Goal: Browse casually: Explore the website without a specific task or goal

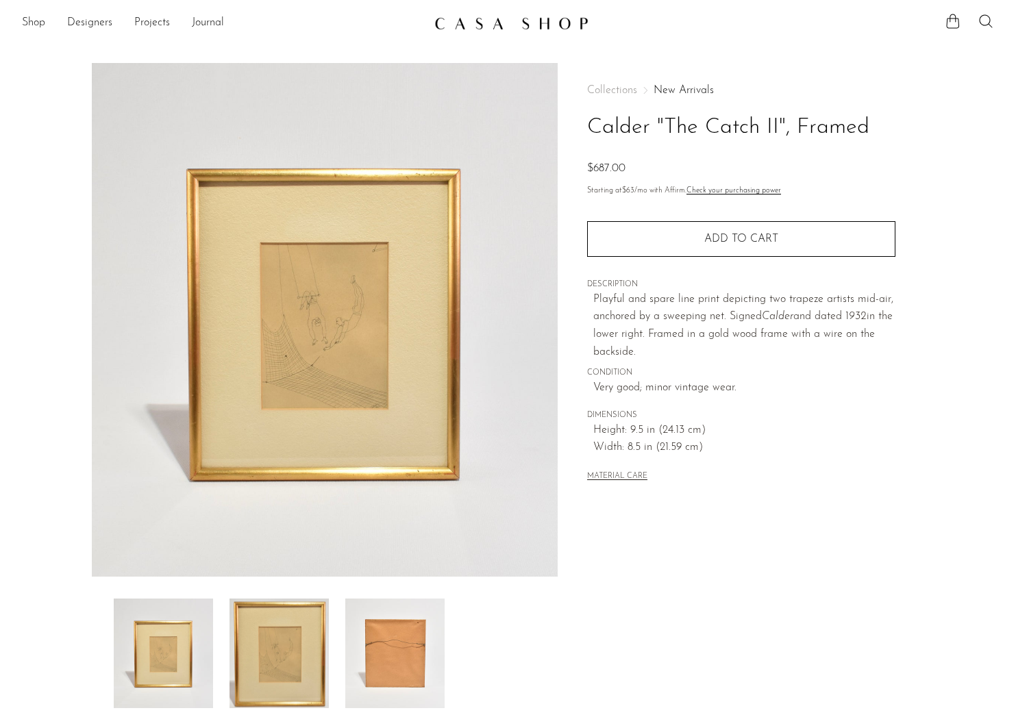
click at [313, 345] on img at bounding box center [325, 320] width 466 height 514
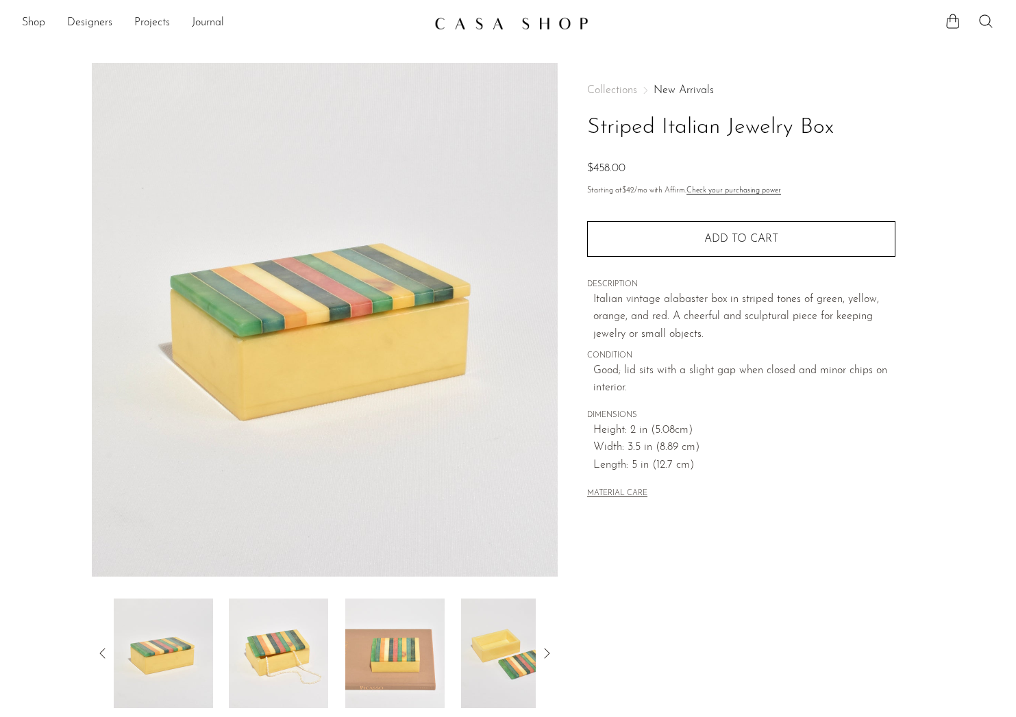
click at [385, 649] on img at bounding box center [394, 654] width 99 height 110
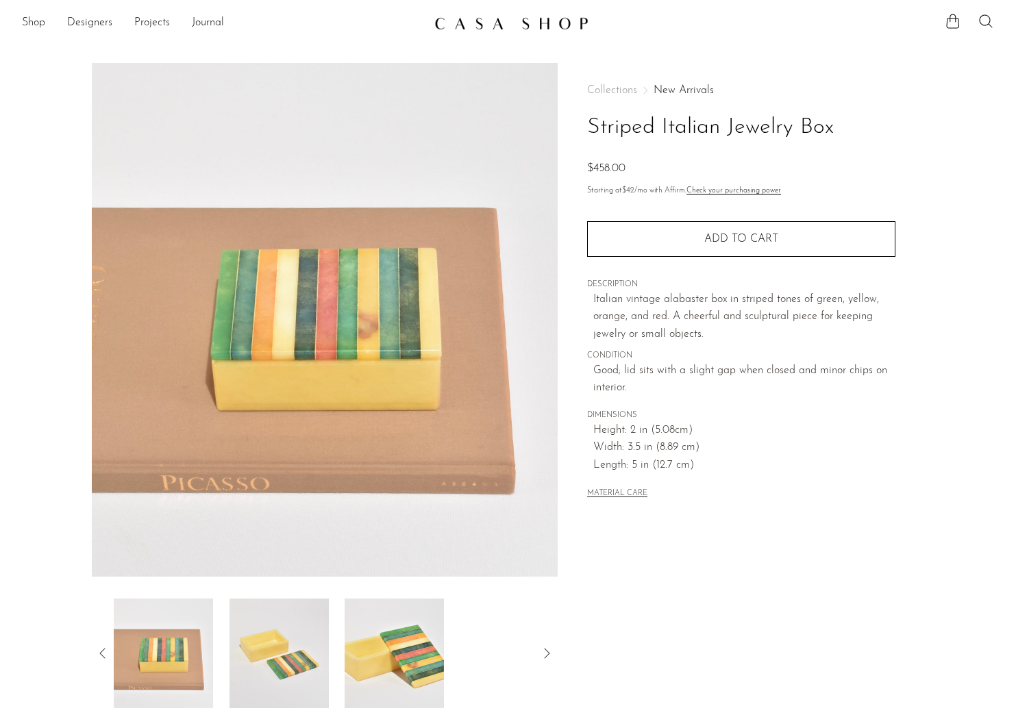
click at [411, 640] on img at bounding box center [394, 654] width 99 height 110
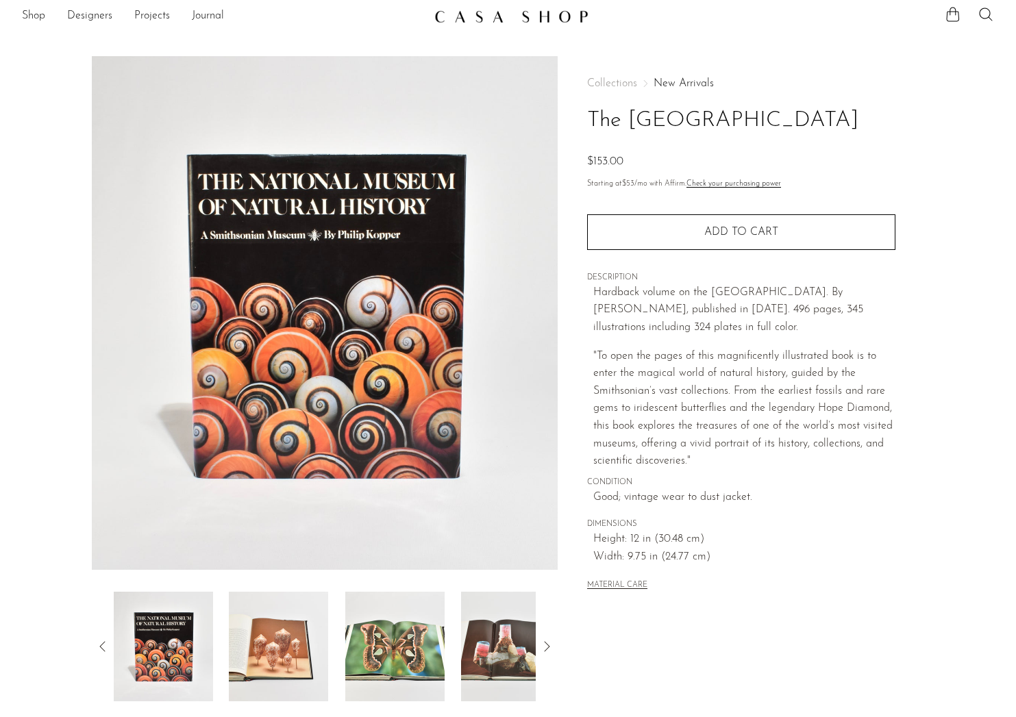
scroll to position [8, 0]
click at [547, 646] on icon at bounding box center [546, 646] width 16 height 16
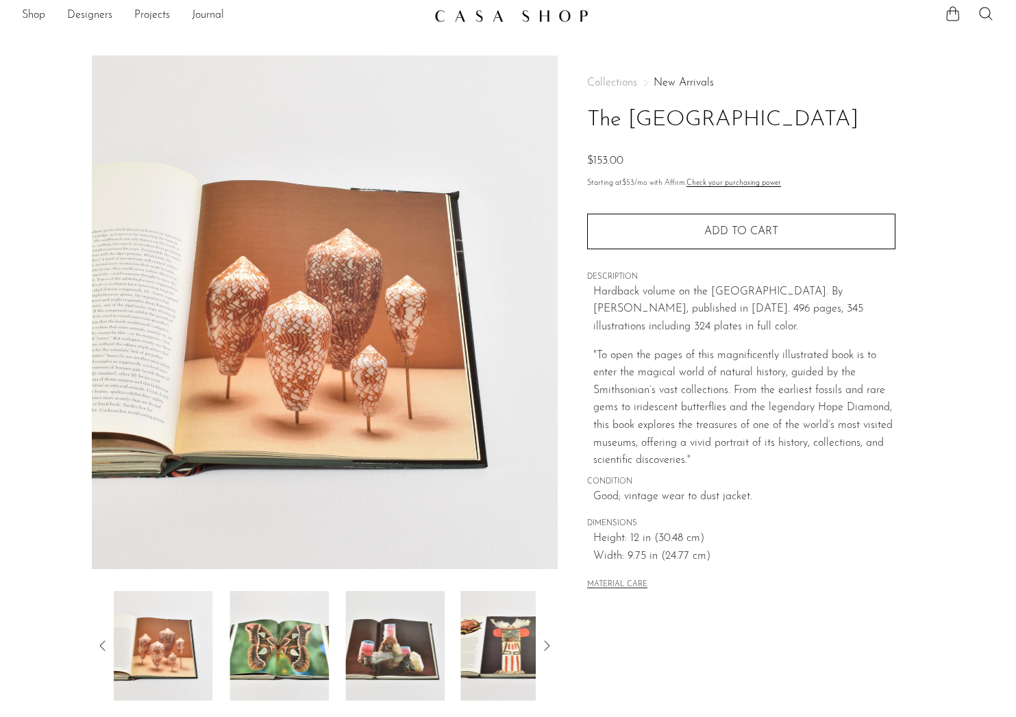
click at [547, 646] on icon at bounding box center [546, 646] width 16 height 16
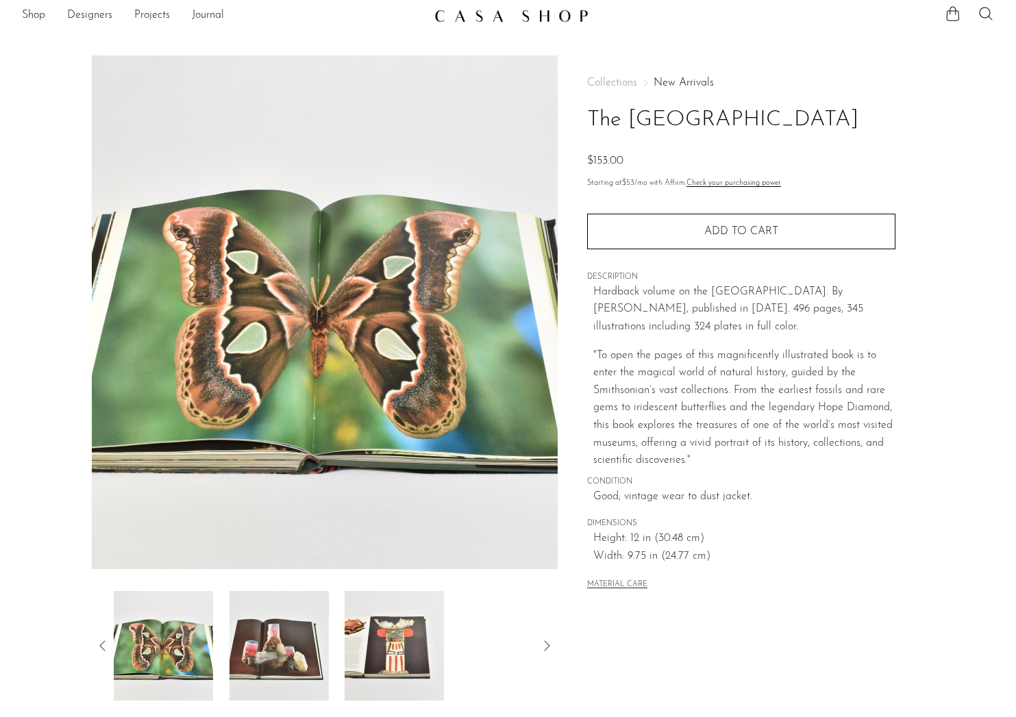
click at [412, 648] on img at bounding box center [394, 646] width 99 height 110
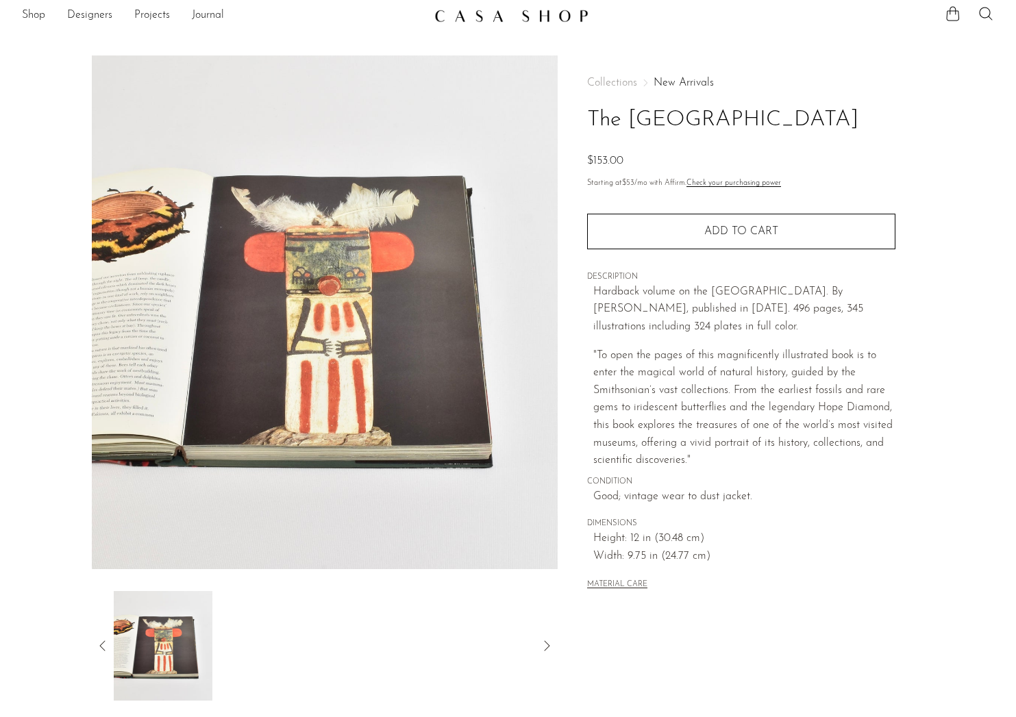
click at [551, 647] on icon at bounding box center [546, 646] width 16 height 16
click at [102, 647] on icon at bounding box center [103, 646] width 16 height 16
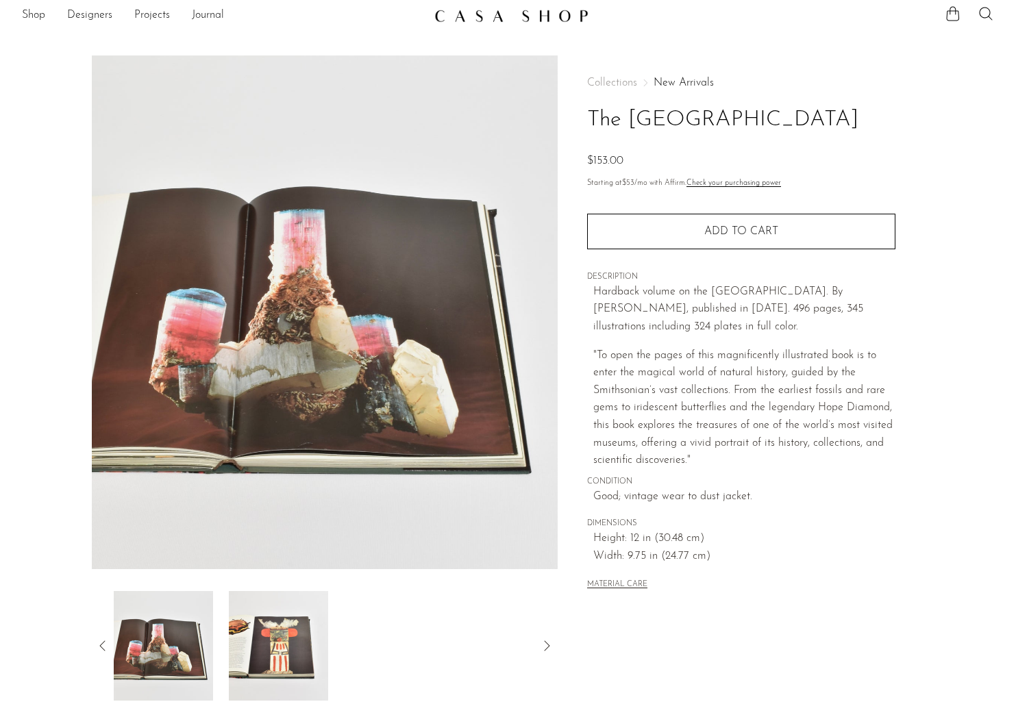
click at [102, 647] on icon at bounding box center [103, 646] width 16 height 16
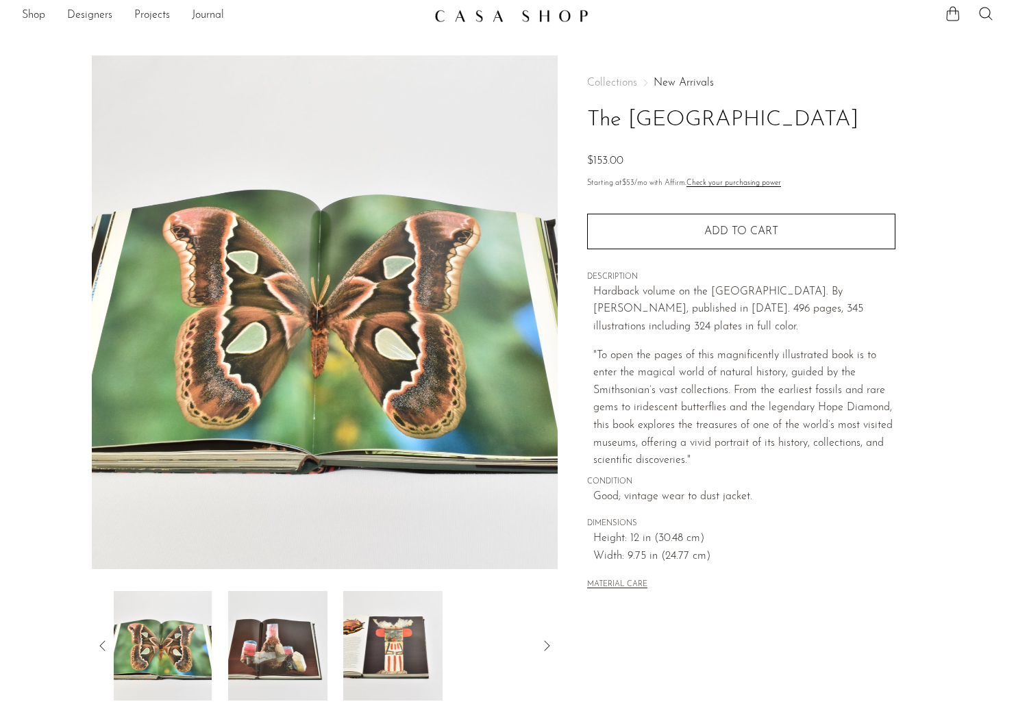
click at [102, 647] on icon at bounding box center [103, 646] width 16 height 16
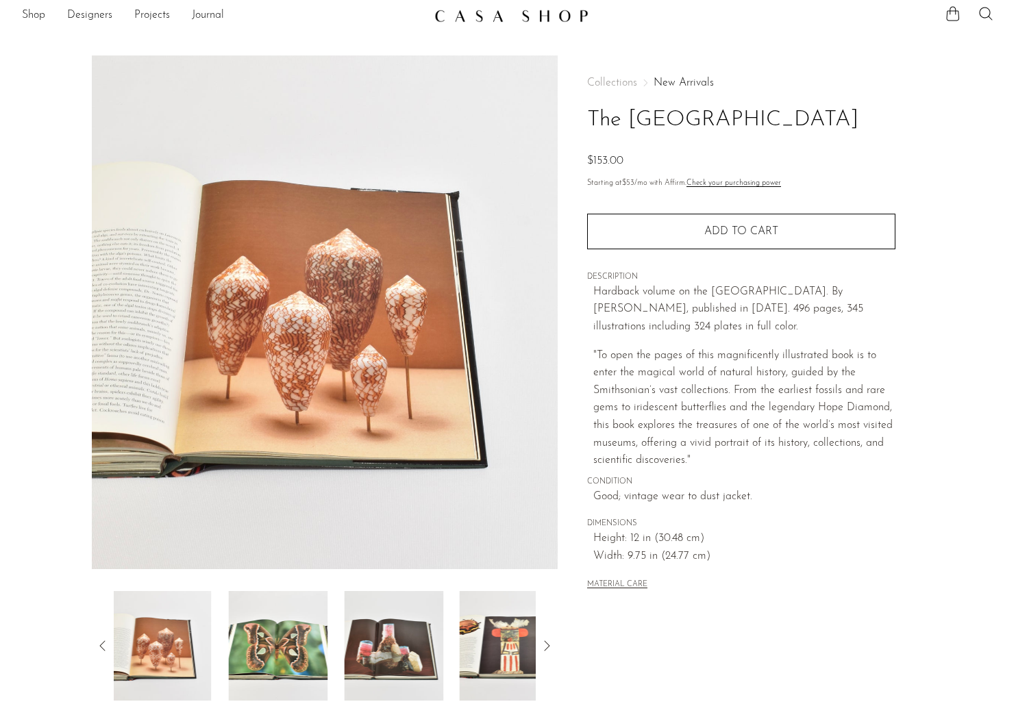
click at [102, 647] on icon at bounding box center [103, 646] width 16 height 16
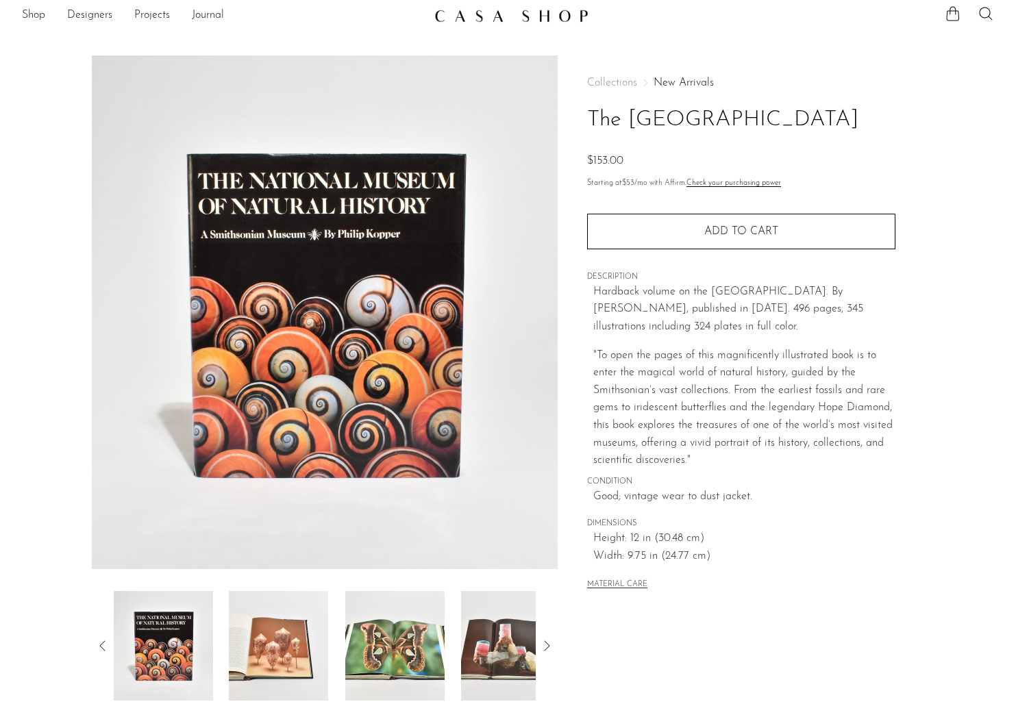
click at [102, 647] on icon at bounding box center [103, 646] width 16 height 16
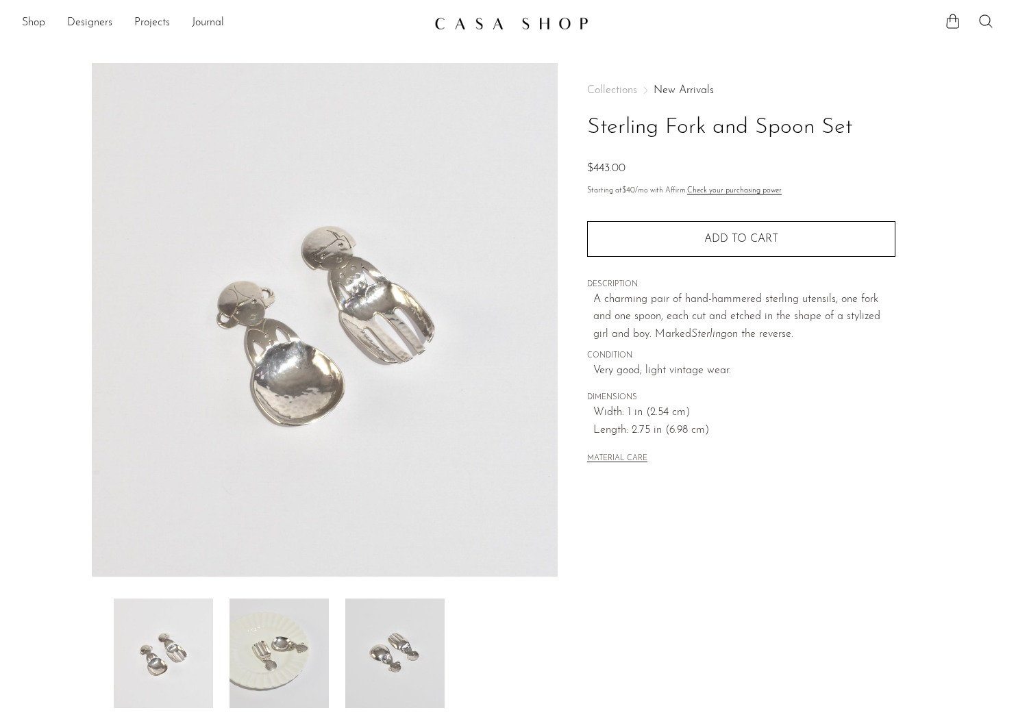
click at [419, 659] on img at bounding box center [394, 654] width 99 height 110
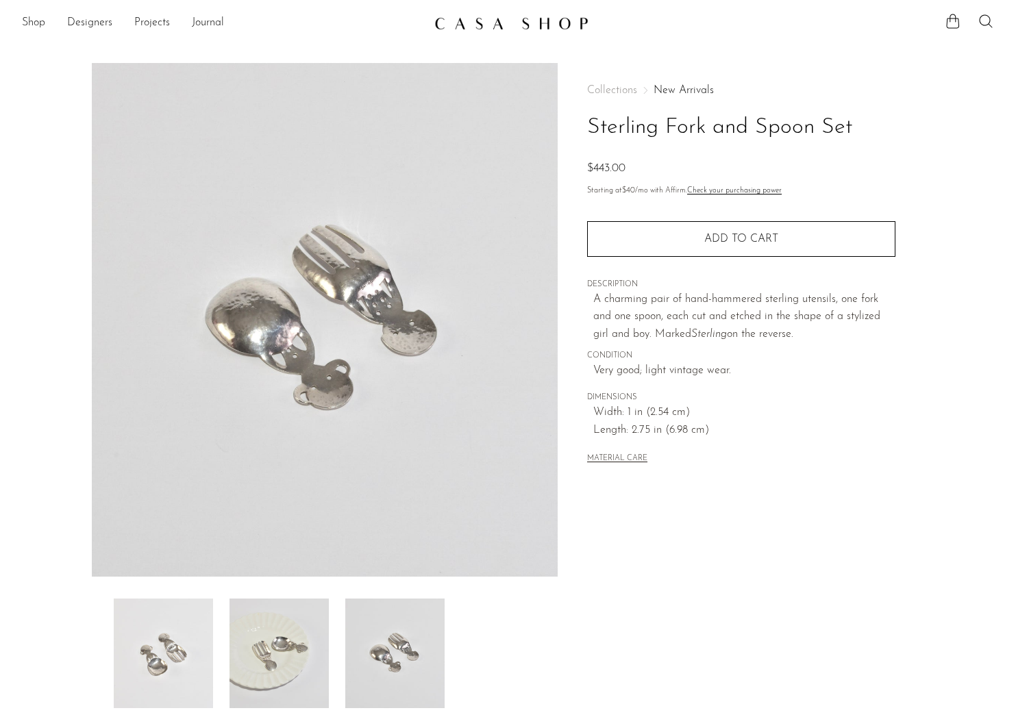
click at [282, 657] on img at bounding box center [278, 654] width 99 height 110
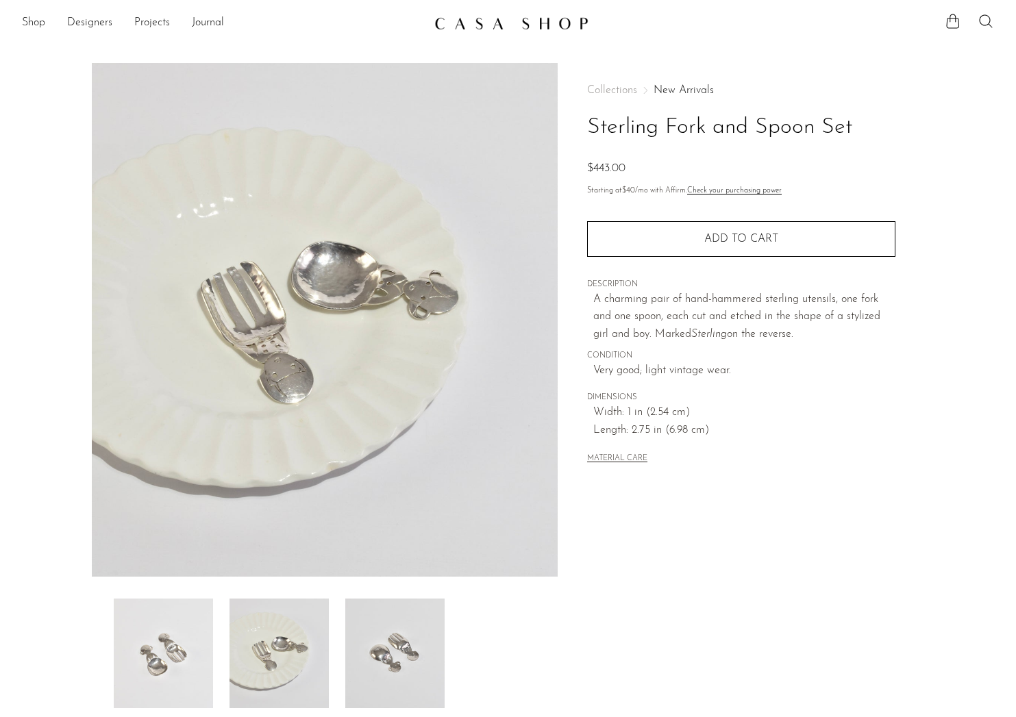
scroll to position [4, 0]
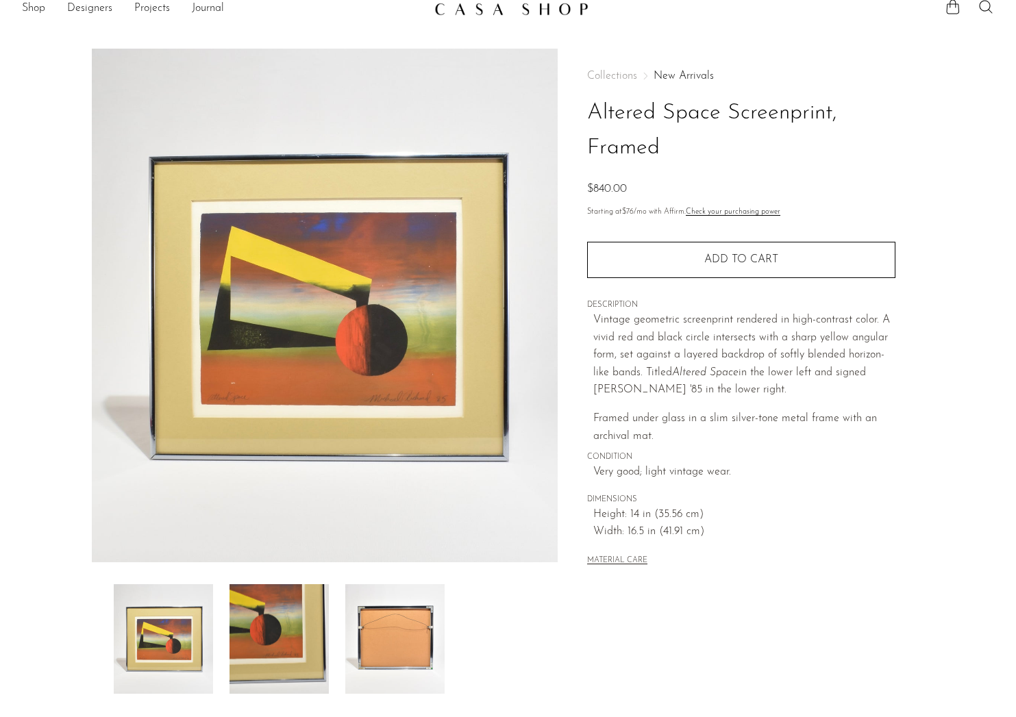
scroll to position [15, 0]
click at [270, 623] on img at bounding box center [278, 639] width 99 height 110
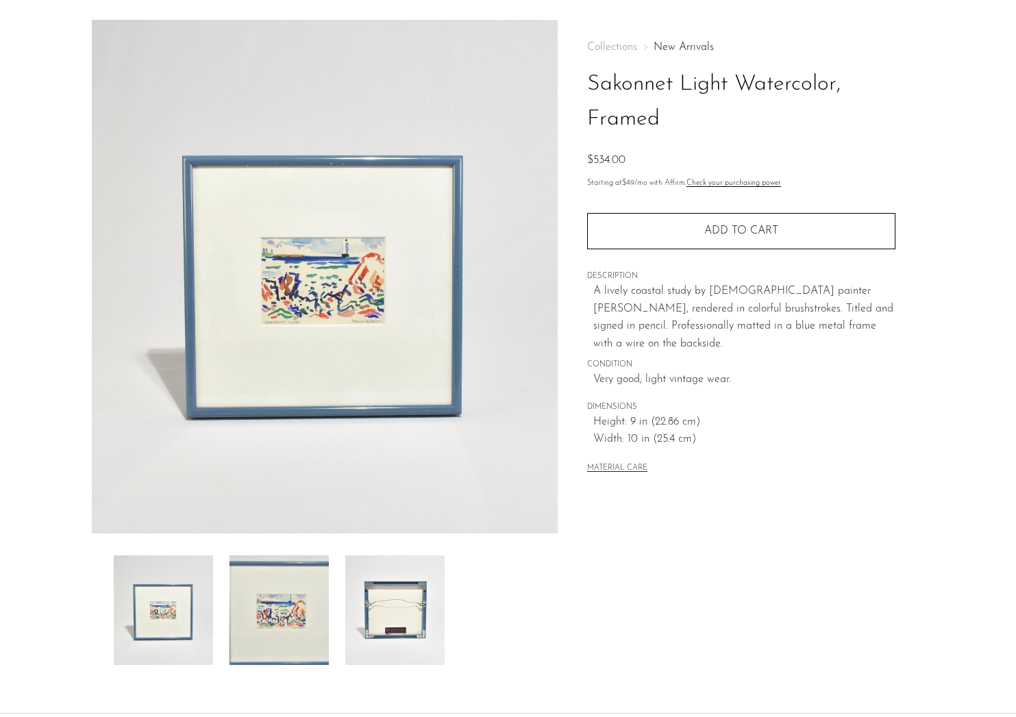
scroll to position [44, 0]
